Goal: Task Accomplishment & Management: Use online tool/utility

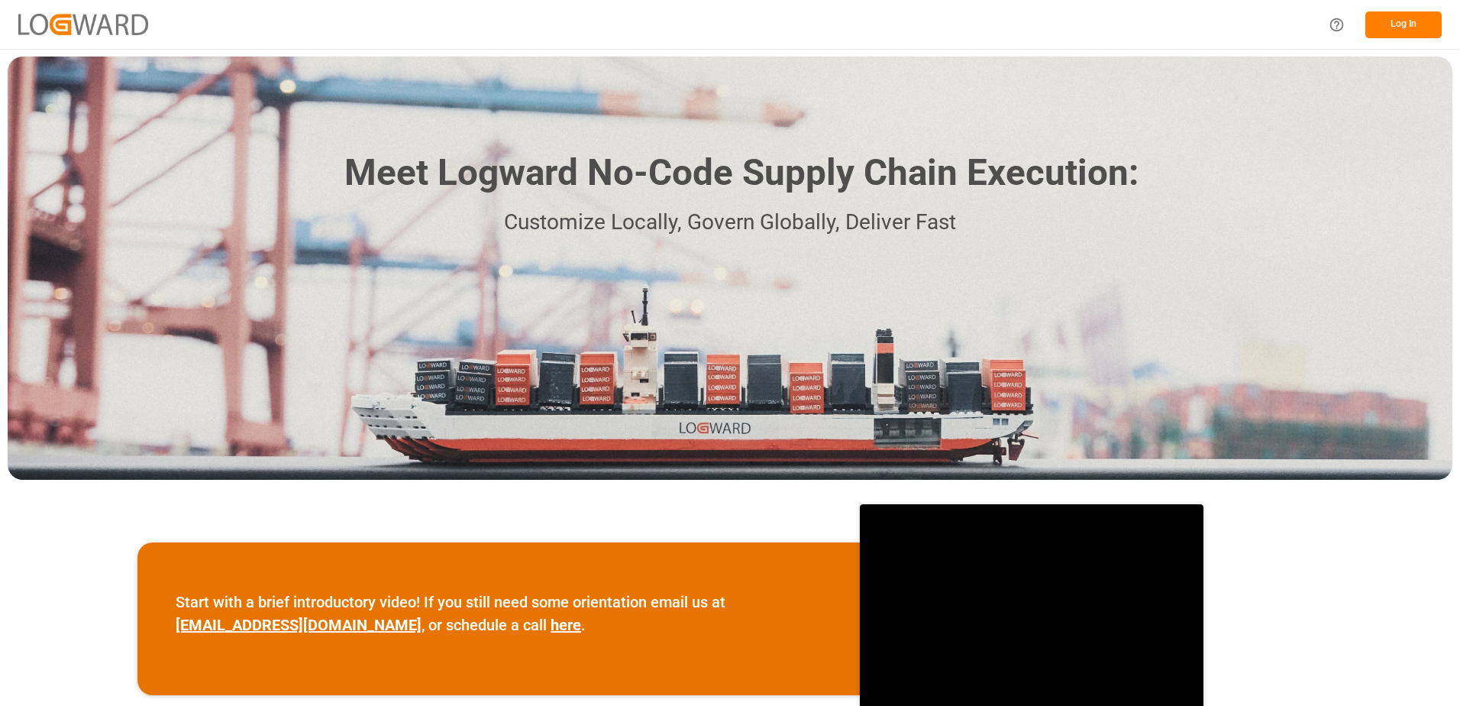
click at [1389, 17] on button "Log In" at bounding box center [1404, 24] width 76 height 27
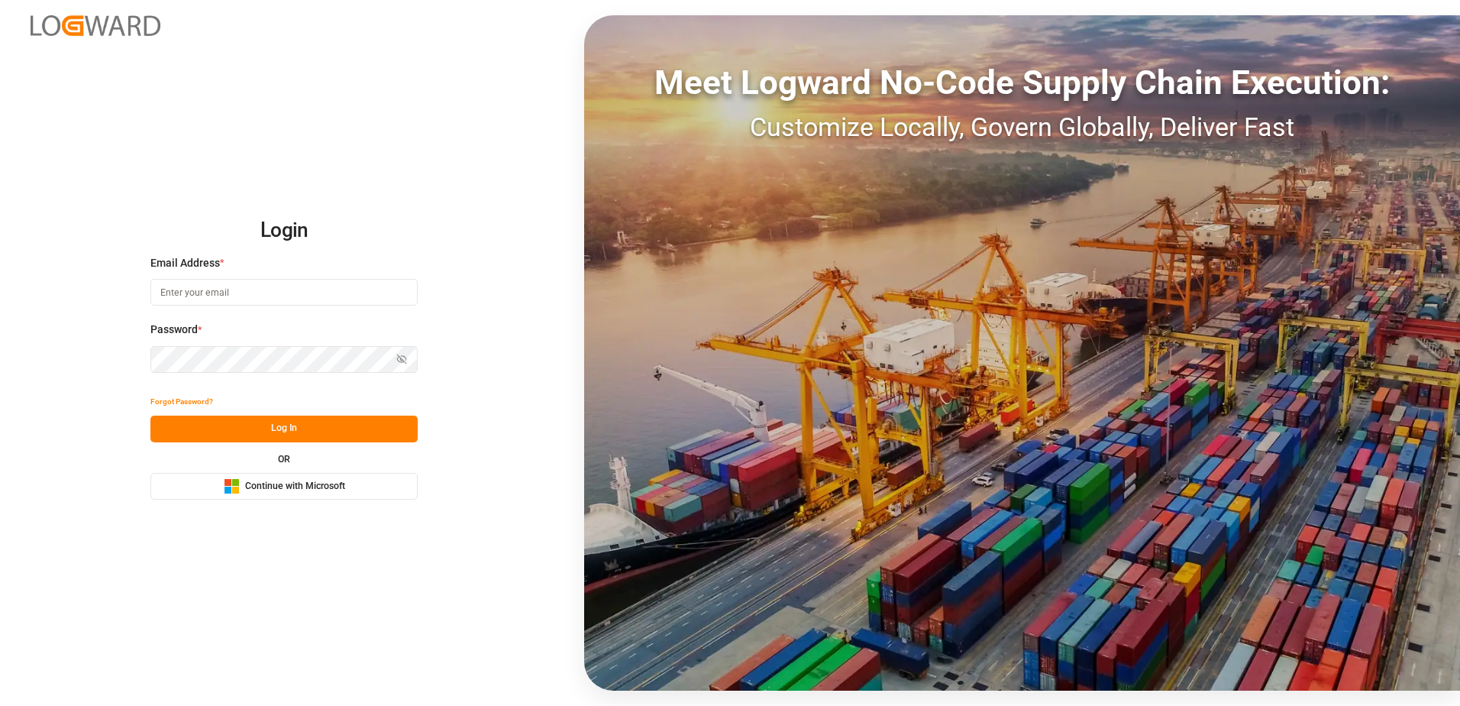
type input "[PERSON_NAME][EMAIL_ADDRESS][PERSON_NAME][PERSON_NAME][DOMAIN_NAME]"
click at [246, 481] on span "Continue with Microsoft" at bounding box center [295, 487] width 100 height 14
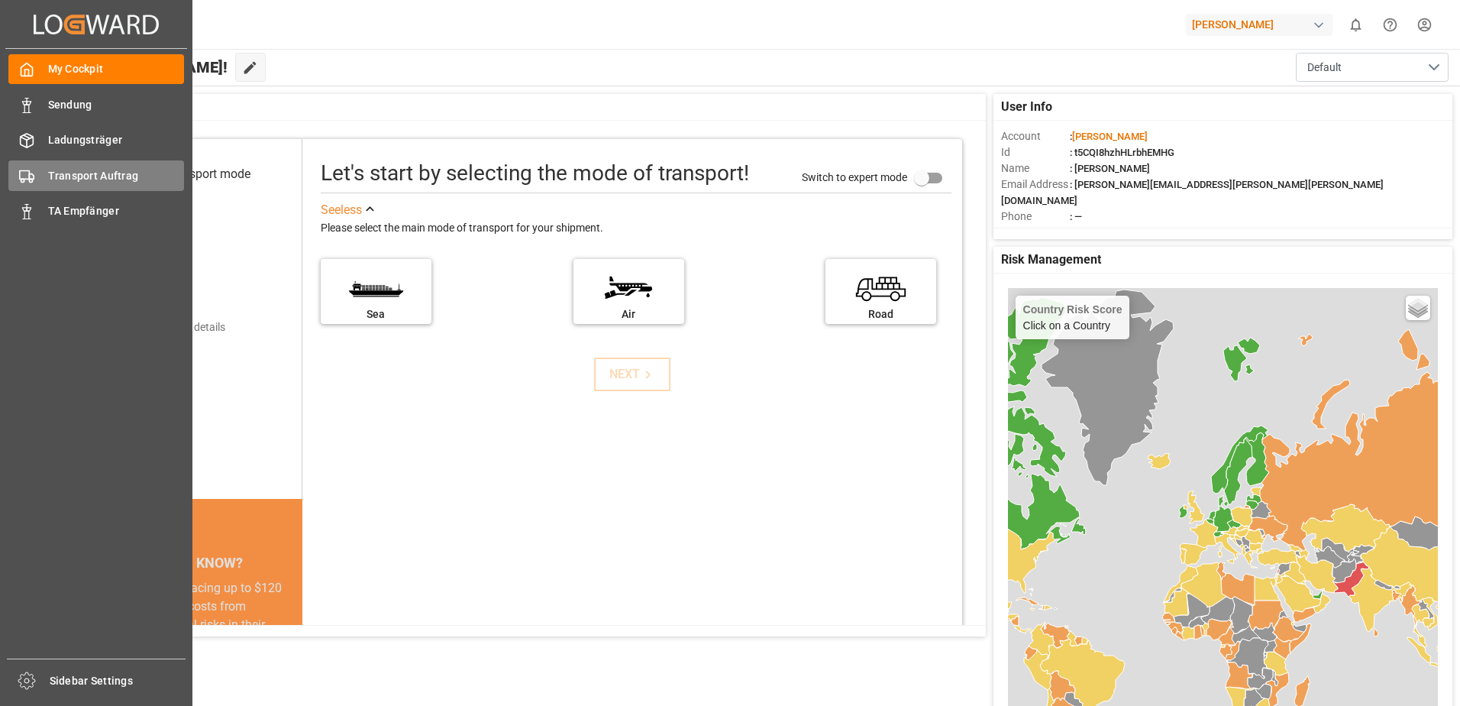
click at [66, 176] on span "Transport Auftrag" at bounding box center [116, 176] width 137 height 16
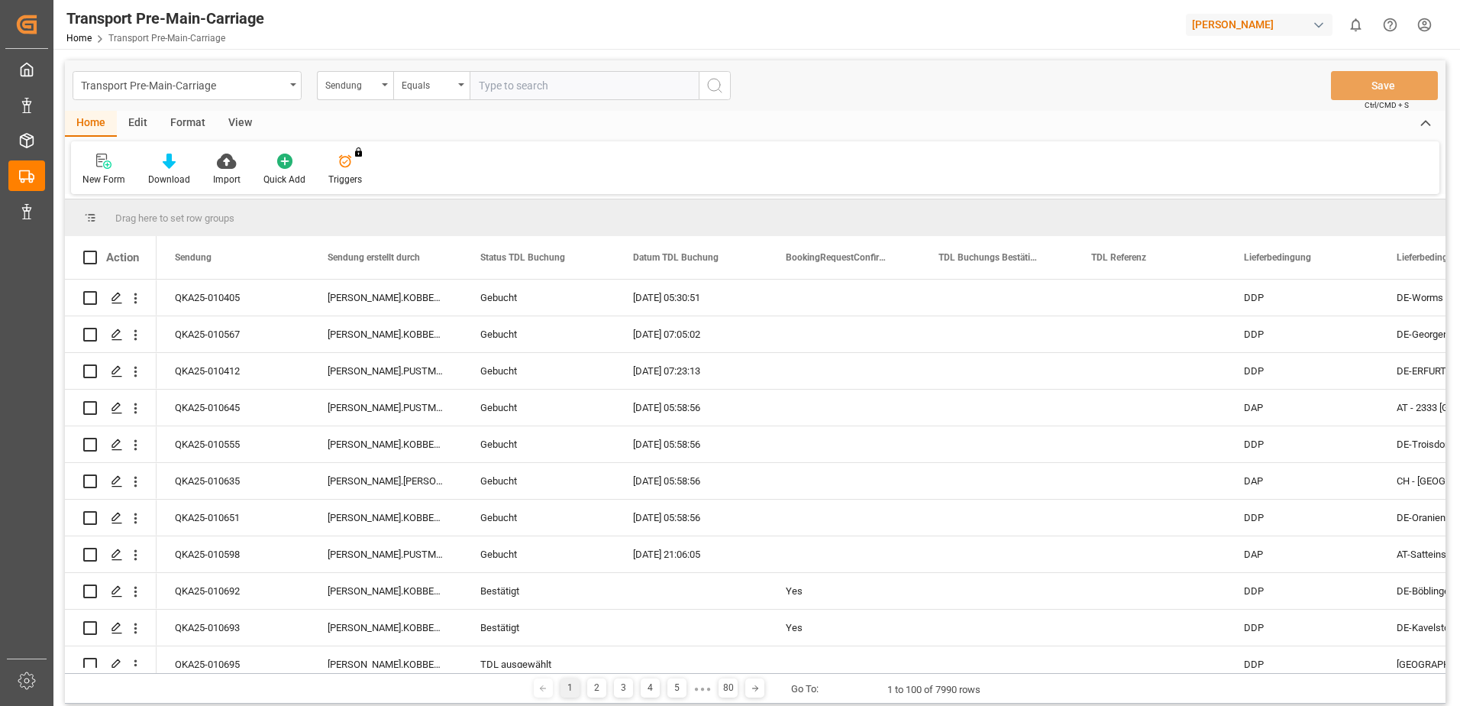
click at [176, 116] on div "Format" at bounding box center [188, 124] width 58 height 26
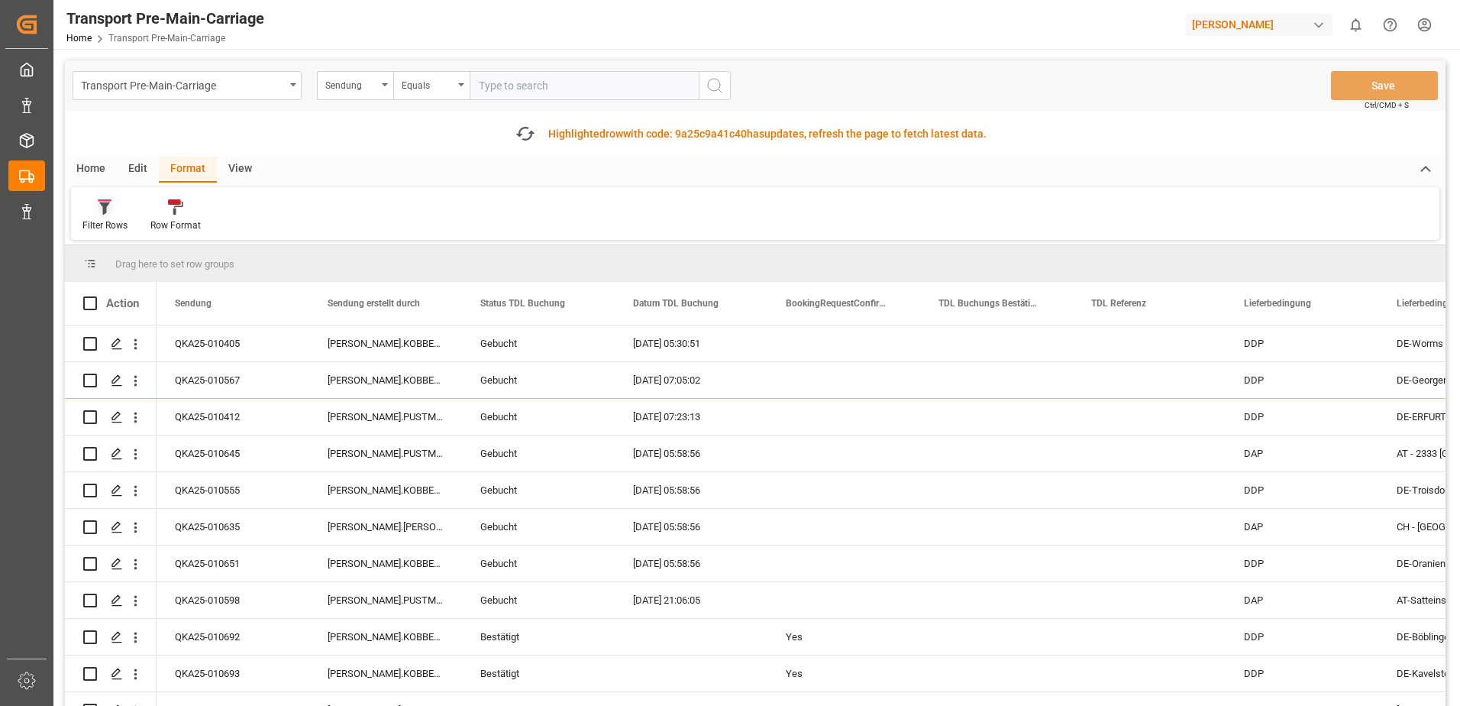
click at [98, 172] on div "Home" at bounding box center [91, 170] width 52 height 26
click at [169, 170] on div "Format" at bounding box center [188, 170] width 58 height 26
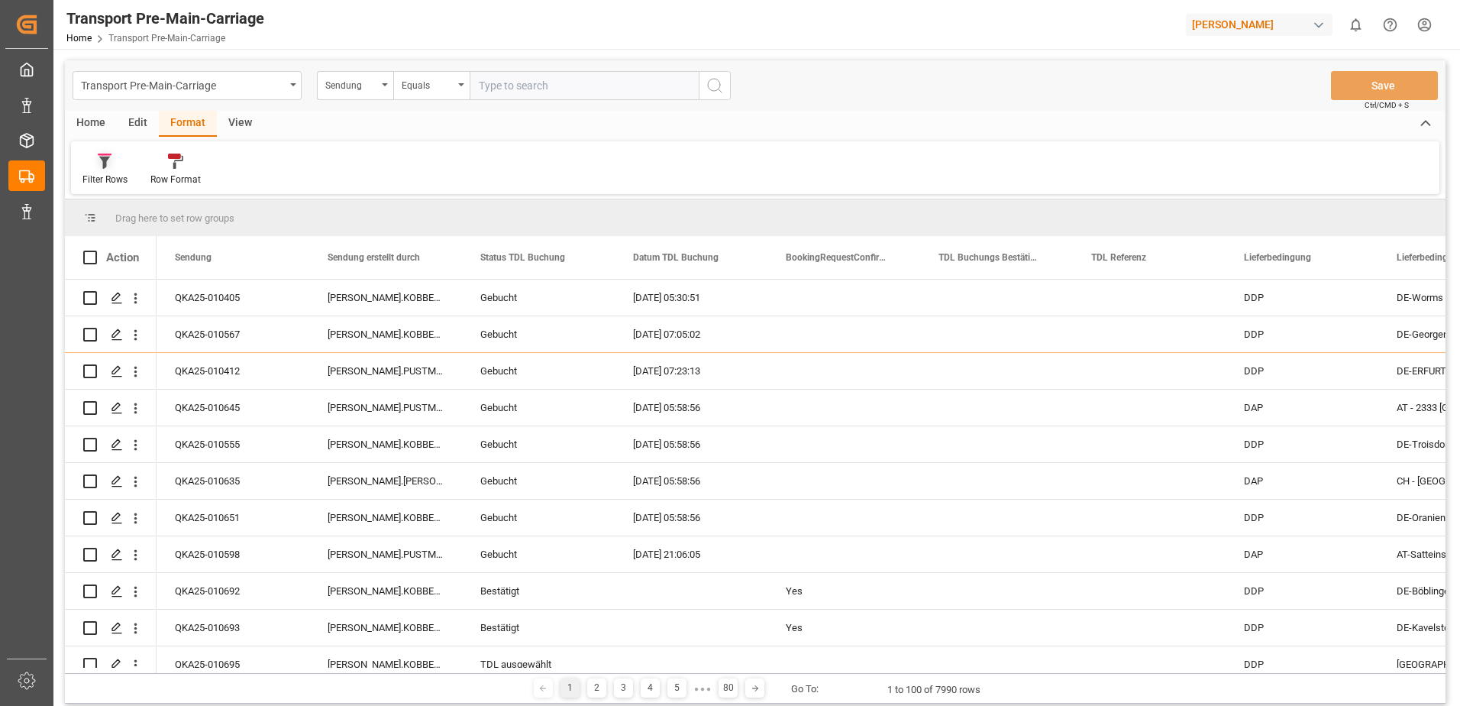
click at [98, 175] on div "Filter Rows" at bounding box center [104, 180] width 45 height 14
click at [152, 281] on div "Andere TDL ungebucht" at bounding box center [159, 281] width 134 height 16
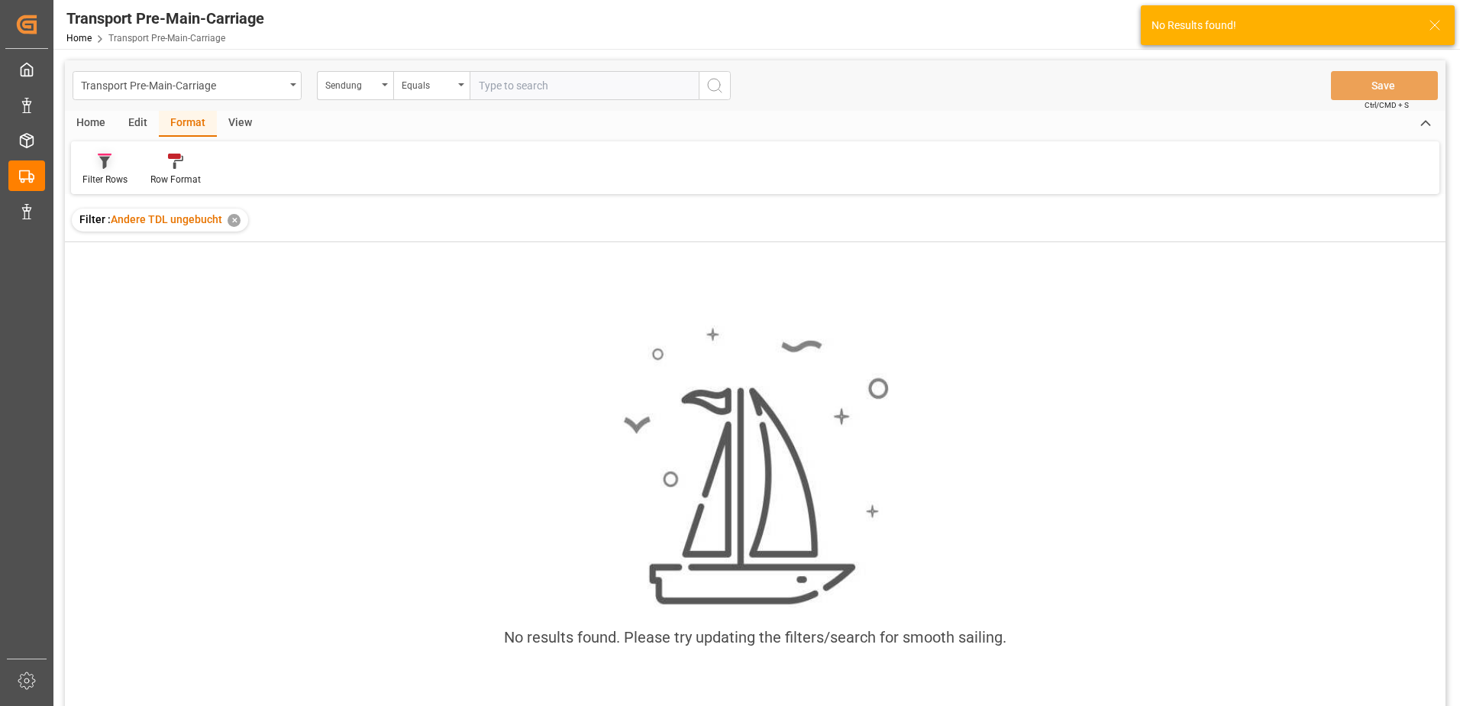
click at [134, 173] on div "Filter Rows" at bounding box center [105, 170] width 68 height 34
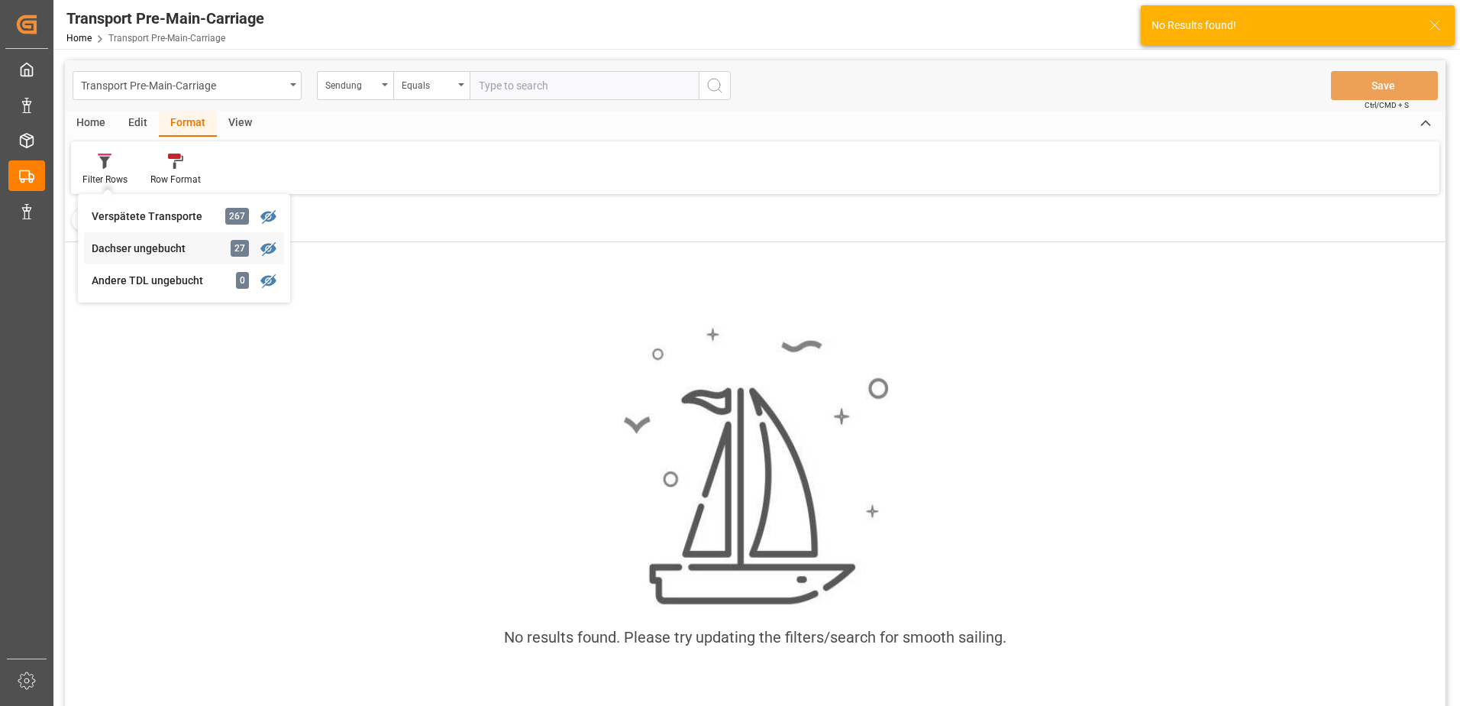
click at [166, 241] on div "Transport Pre-Main-Carriage Sendung Equals Save Ctrl/CMD + S Home Edit Format V…" at bounding box center [755, 403] width 1381 height 686
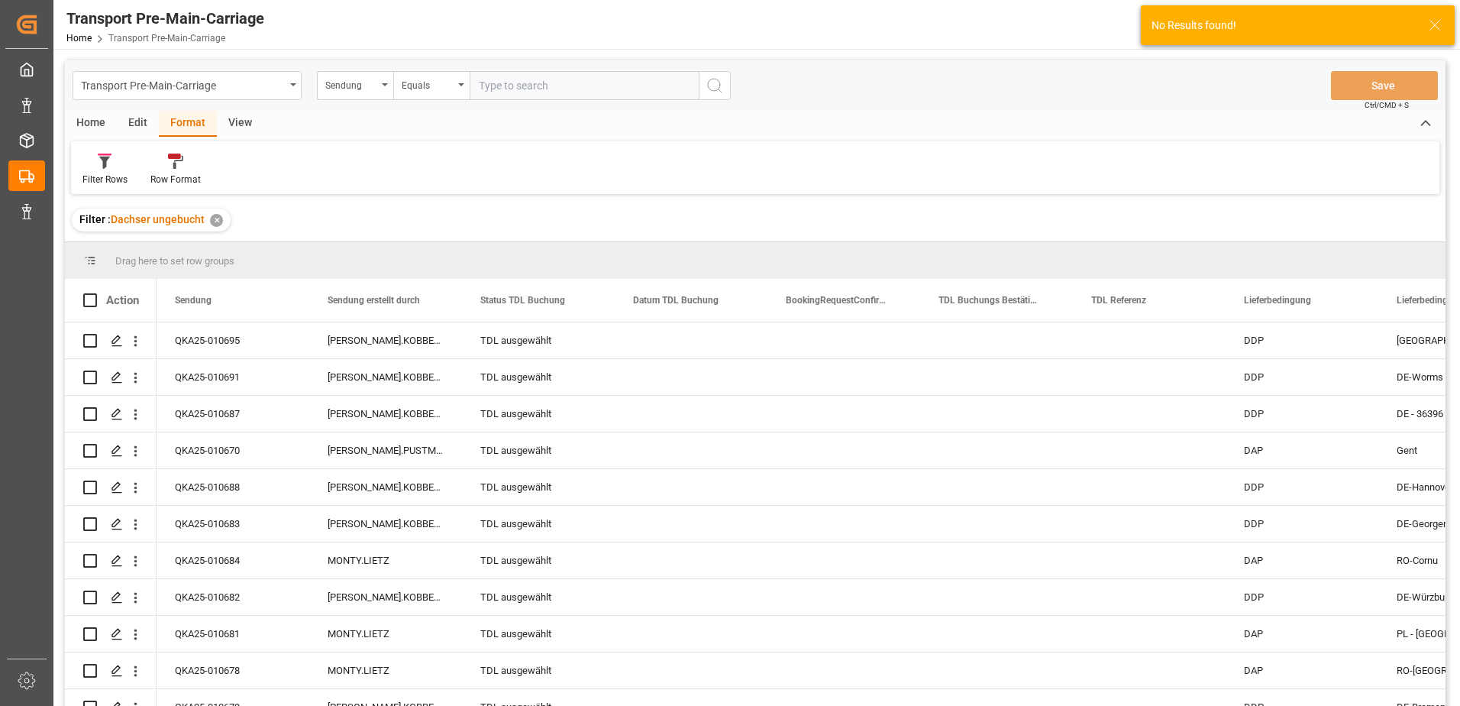
click at [241, 111] on div "View" at bounding box center [240, 124] width 47 height 26
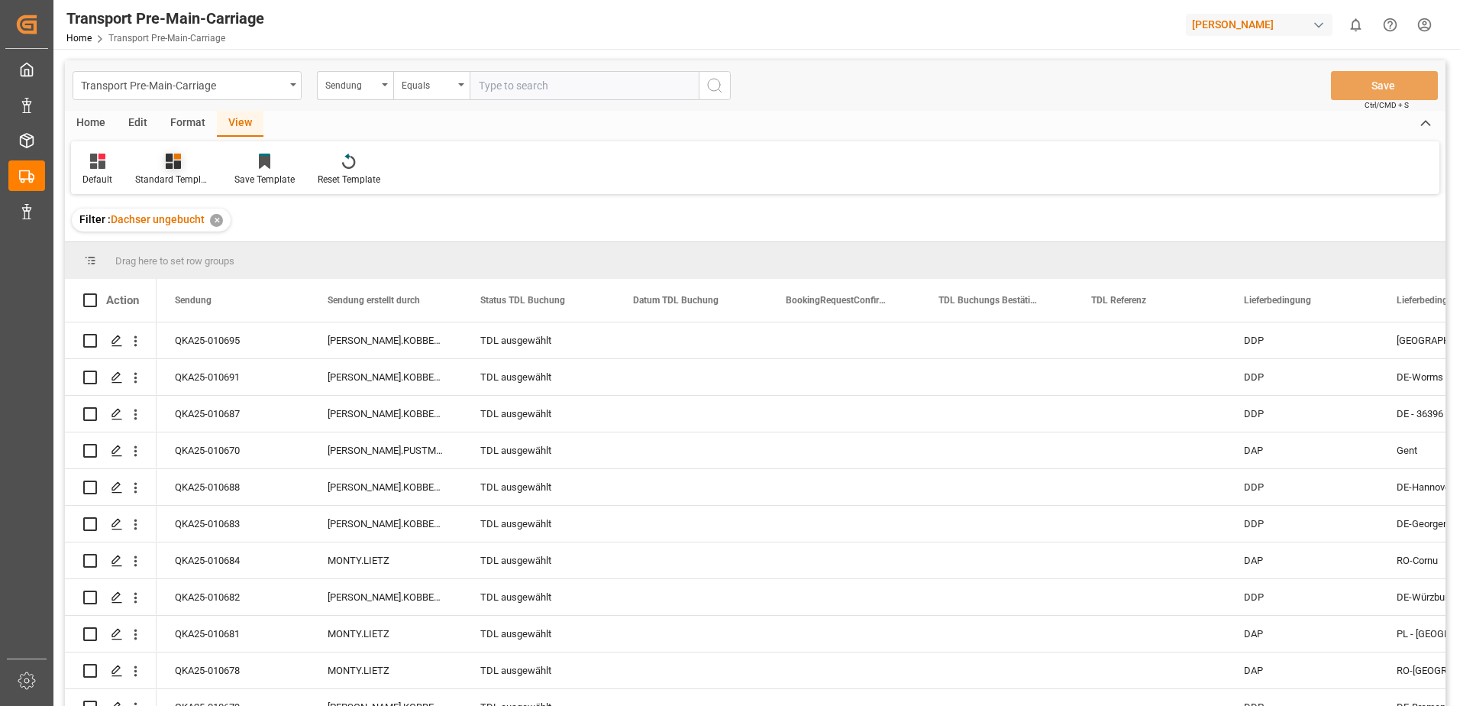
click at [168, 168] on icon at bounding box center [173, 161] width 15 height 15
click at [207, 234] on div "Outbound Oils" at bounding box center [214, 246] width 149 height 31
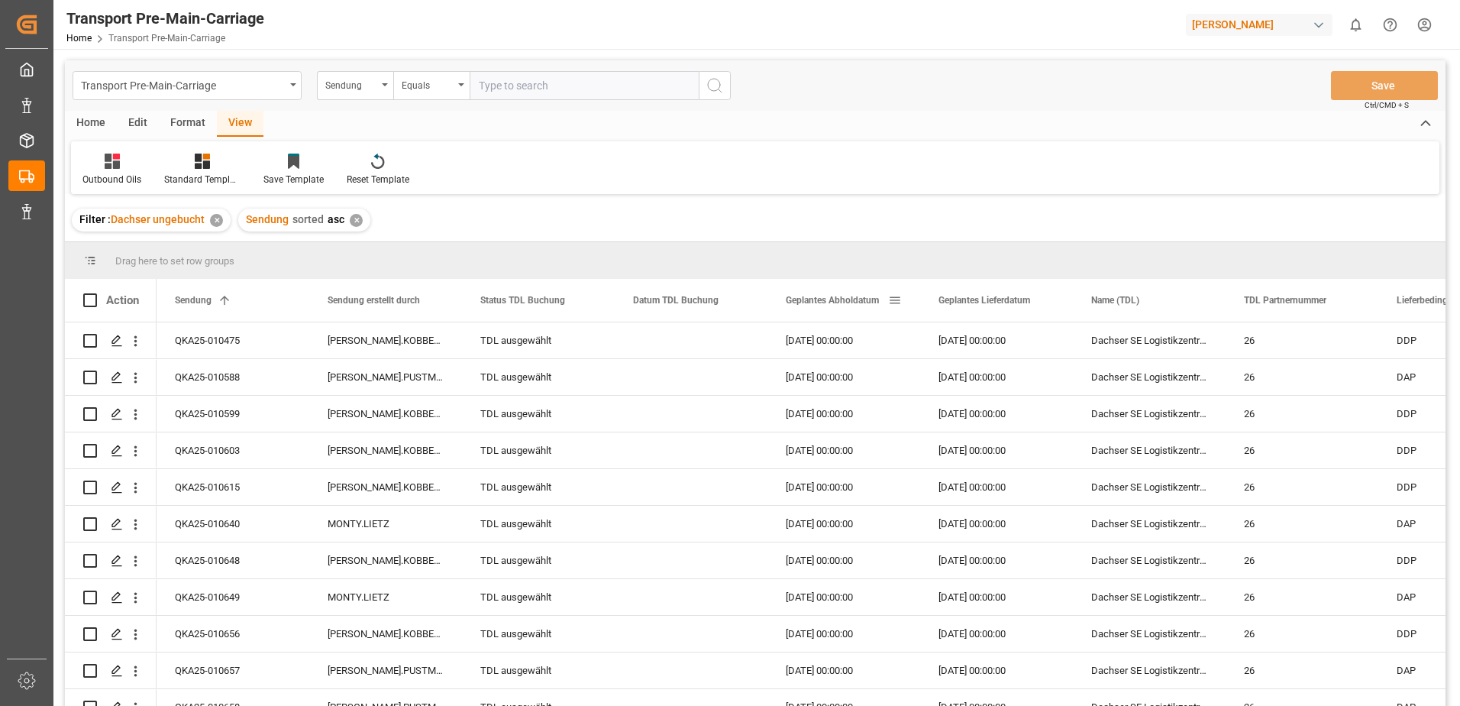
click at [855, 296] on span "Geplantes Abholdatum" at bounding box center [832, 300] width 93 height 11
click at [968, 444] on div "02.10.2025 00:00:00" at bounding box center [996, 450] width 153 height 36
